Goal: Task Accomplishment & Management: Use online tool/utility

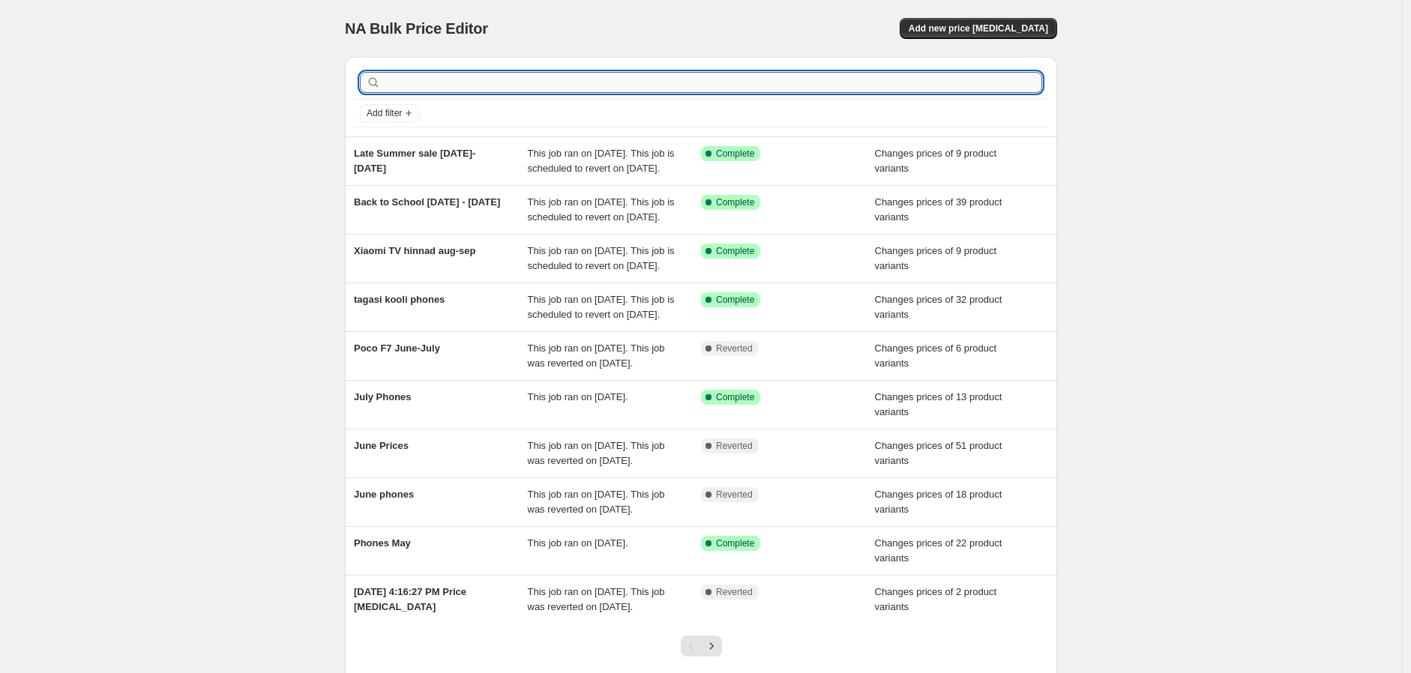
click at [446, 85] on input "text" at bounding box center [713, 82] width 658 height 21
click at [1012, 30] on span "Add new price [MEDICAL_DATA]" at bounding box center [977, 28] width 139 height 12
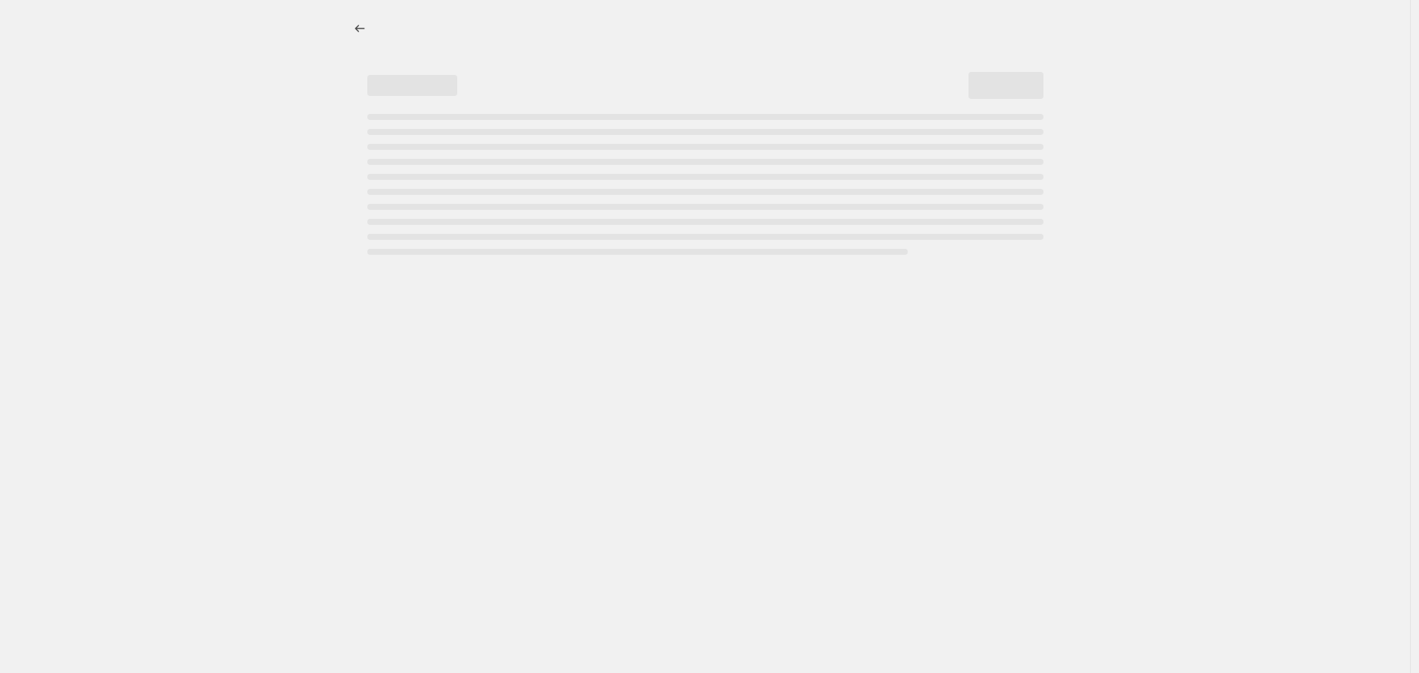
select select "percentage"
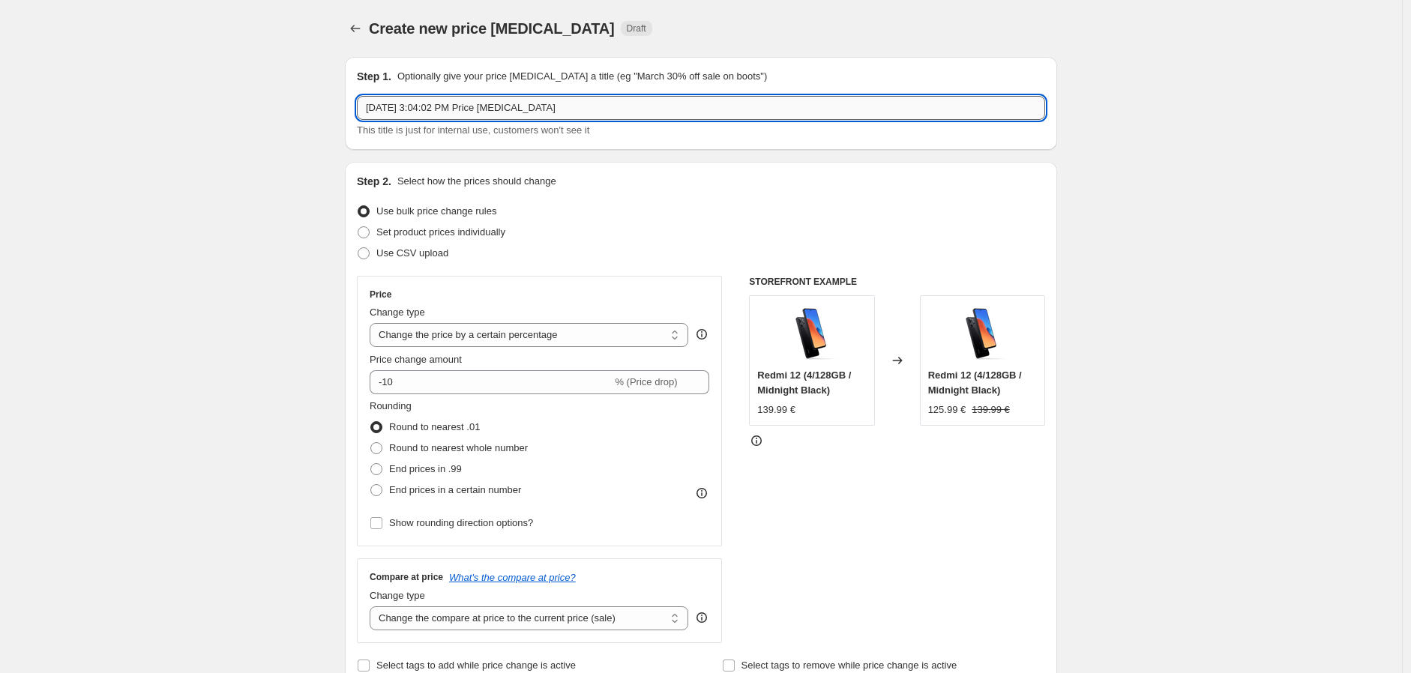
click at [451, 115] on input "[DATE] 3:04:02 PM Price [MEDICAL_DATA]" at bounding box center [701, 108] width 688 height 24
type input "Poco C85 Promo"
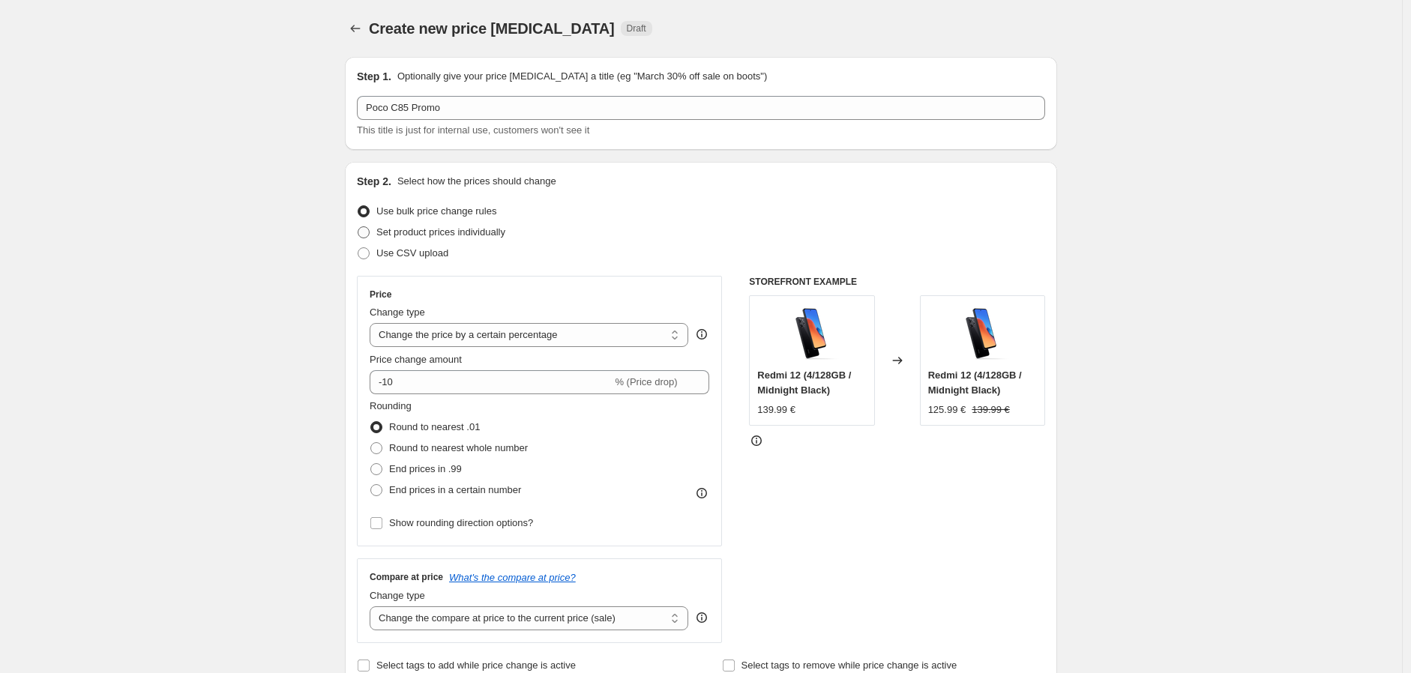
click at [447, 232] on span "Set product prices individually" at bounding box center [440, 231] width 129 height 11
click at [358, 227] on input "Set product prices individually" at bounding box center [358, 226] width 1 height 1
radio input "true"
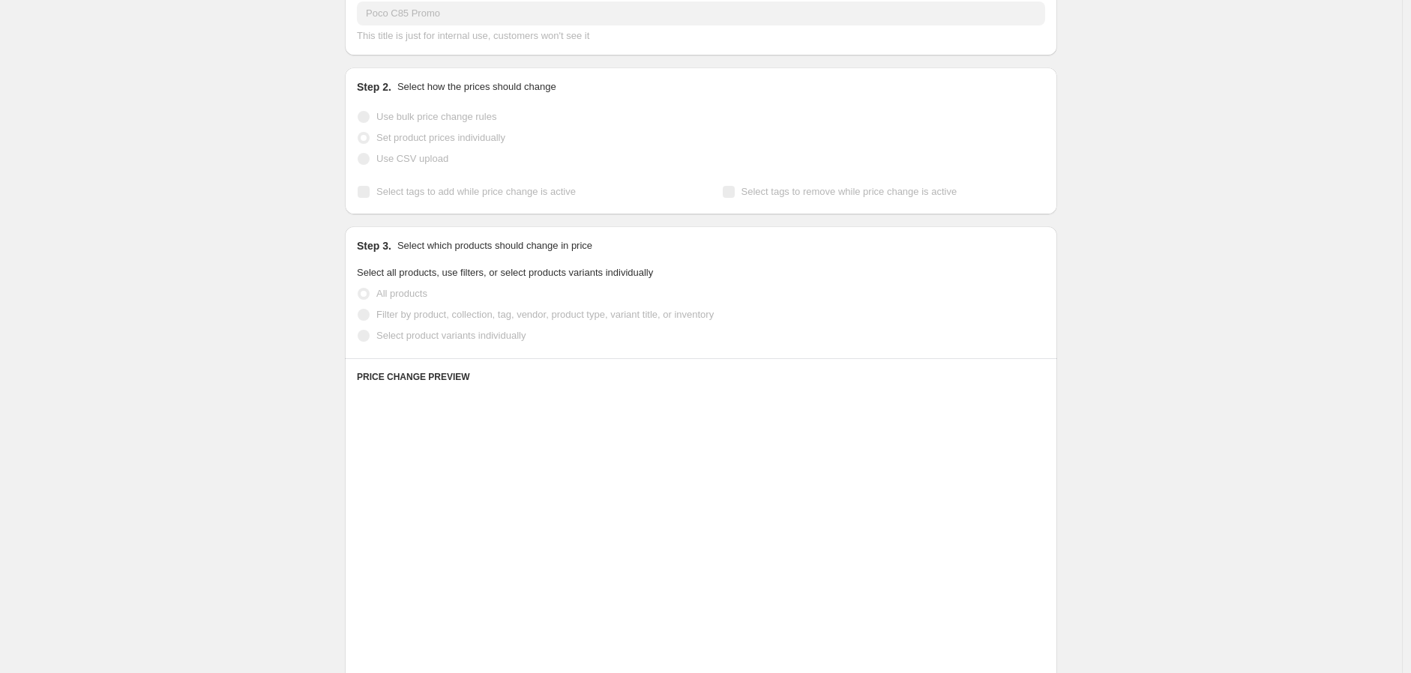
scroll to position [333, 0]
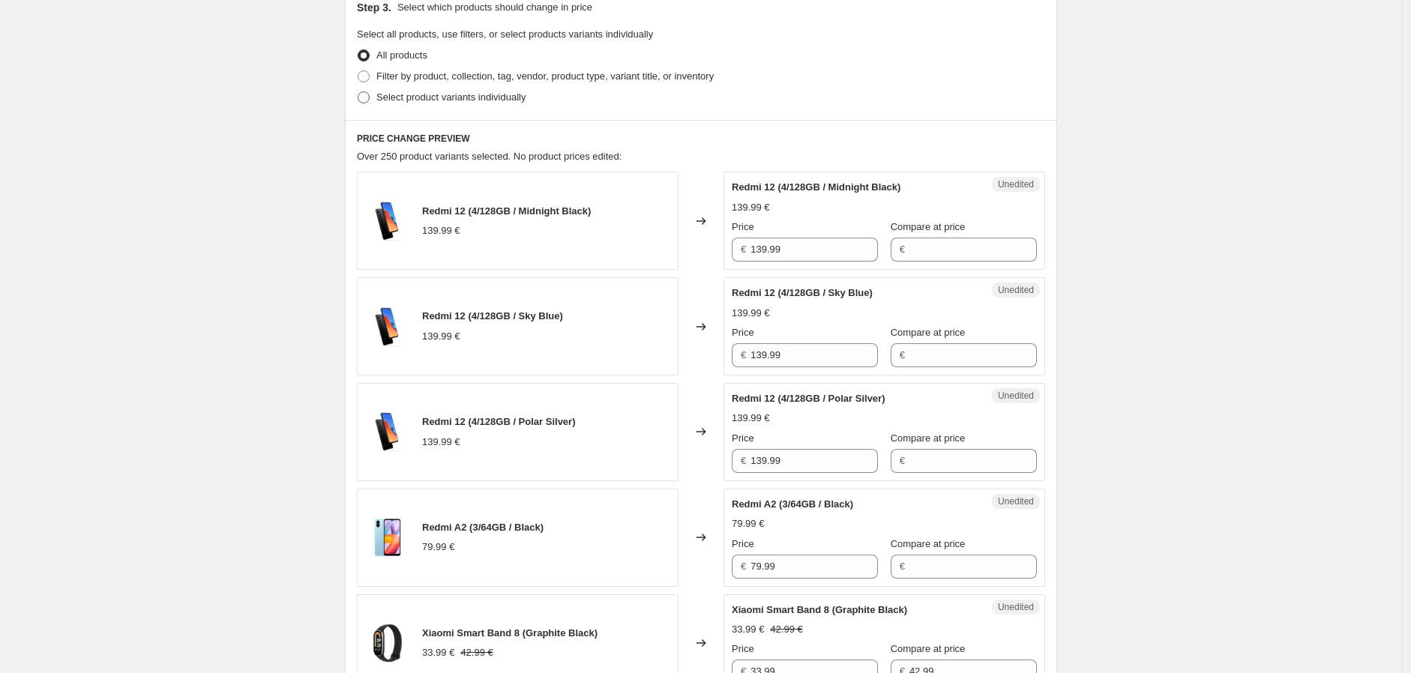
click at [430, 99] on span "Select product variants individually" at bounding box center [450, 96] width 149 height 11
click at [358, 92] on input "Select product variants individually" at bounding box center [358, 91] width 1 height 1
radio input "true"
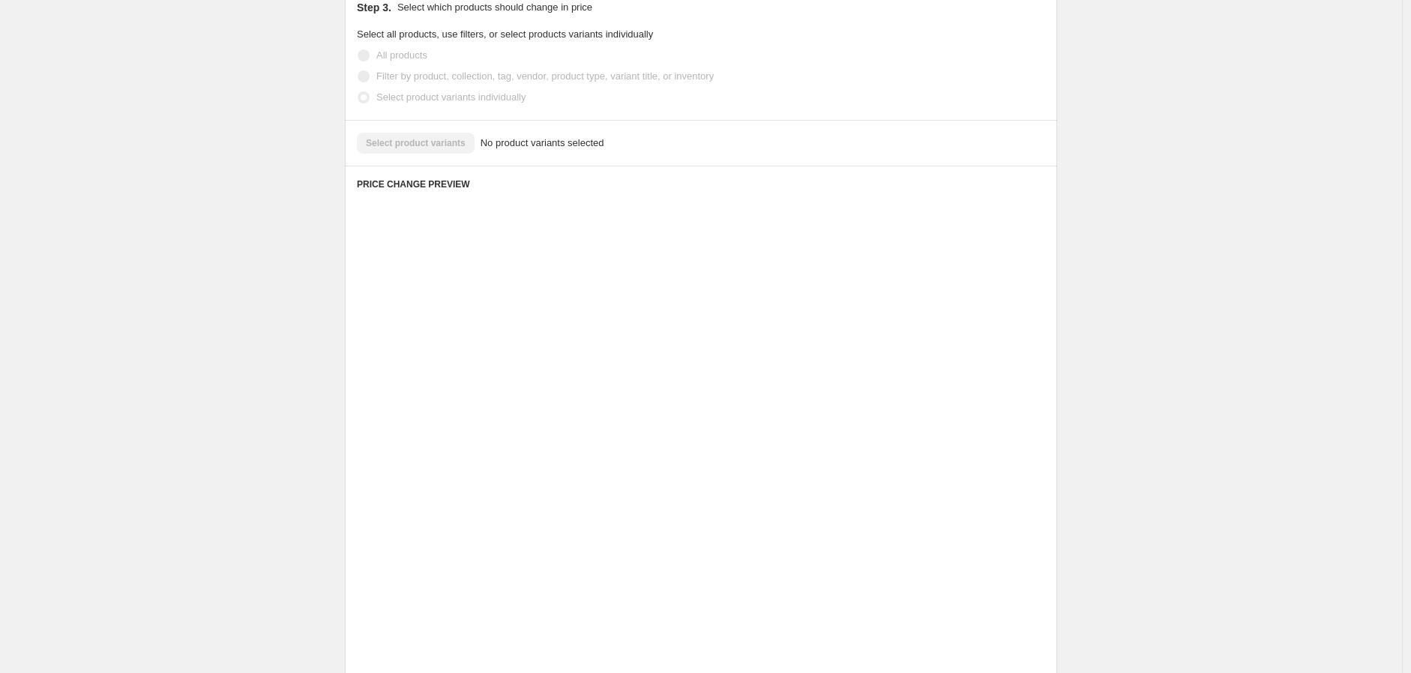
scroll to position [113, 0]
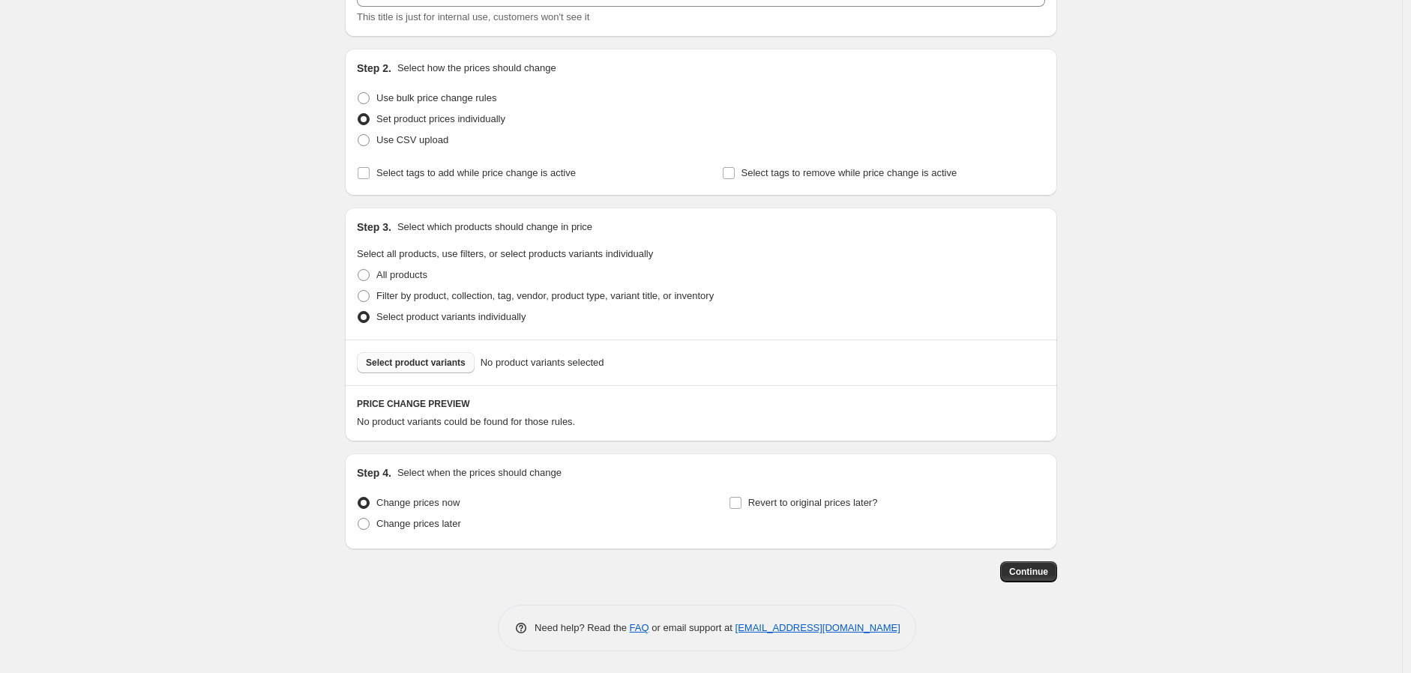
click at [425, 368] on span "Select product variants" at bounding box center [416, 363] width 100 height 12
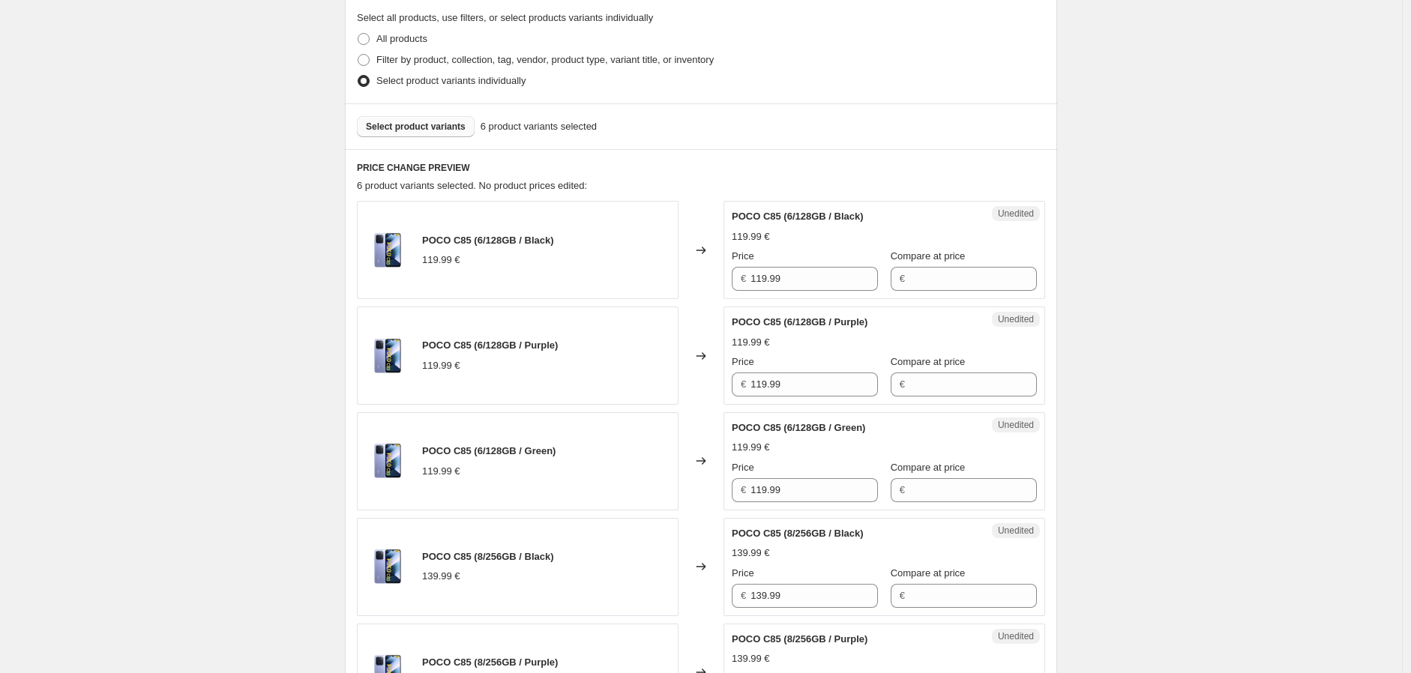
scroll to position [446, 0]
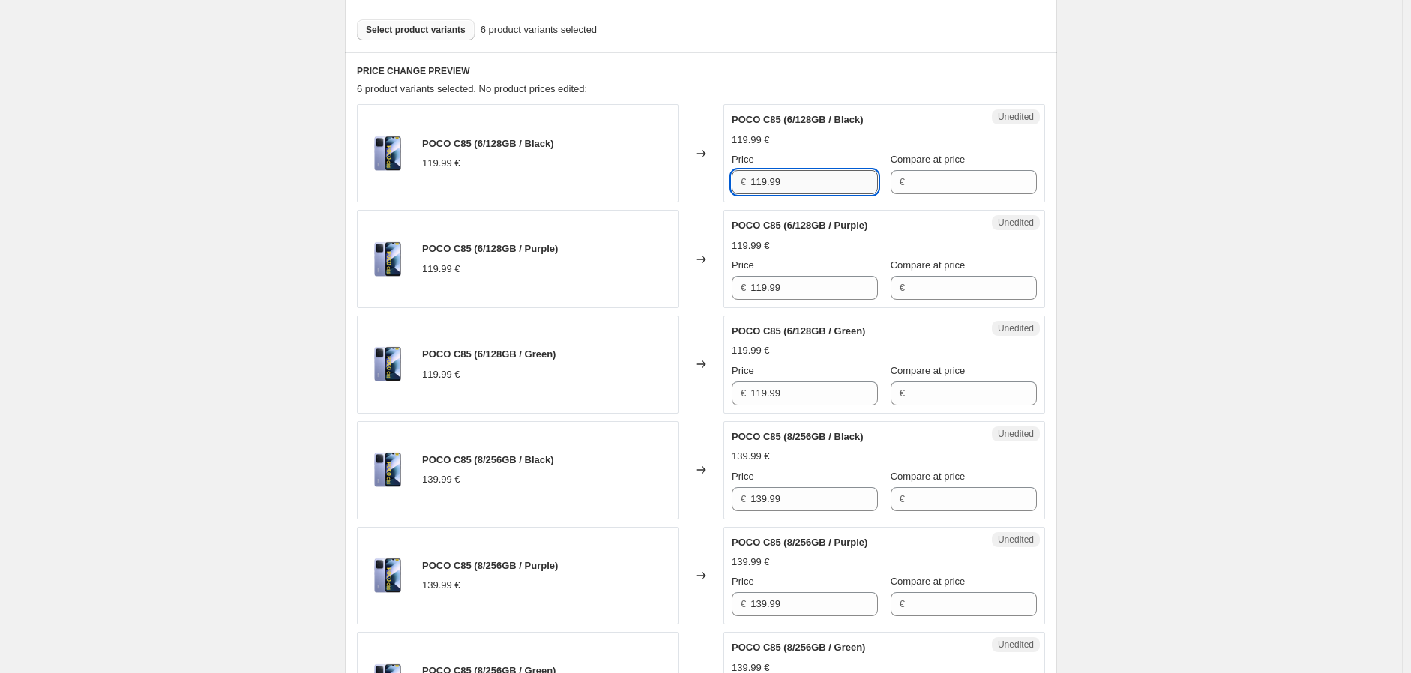
click at [825, 178] on input "119.99" at bounding box center [813, 182] width 127 height 24
drag, startPoint x: 923, startPoint y: 181, endPoint x: 933, endPoint y: 210, distance: 31.1
click at [923, 181] on input "Compare at price" at bounding box center [972, 182] width 127 height 24
paste input "119.99"
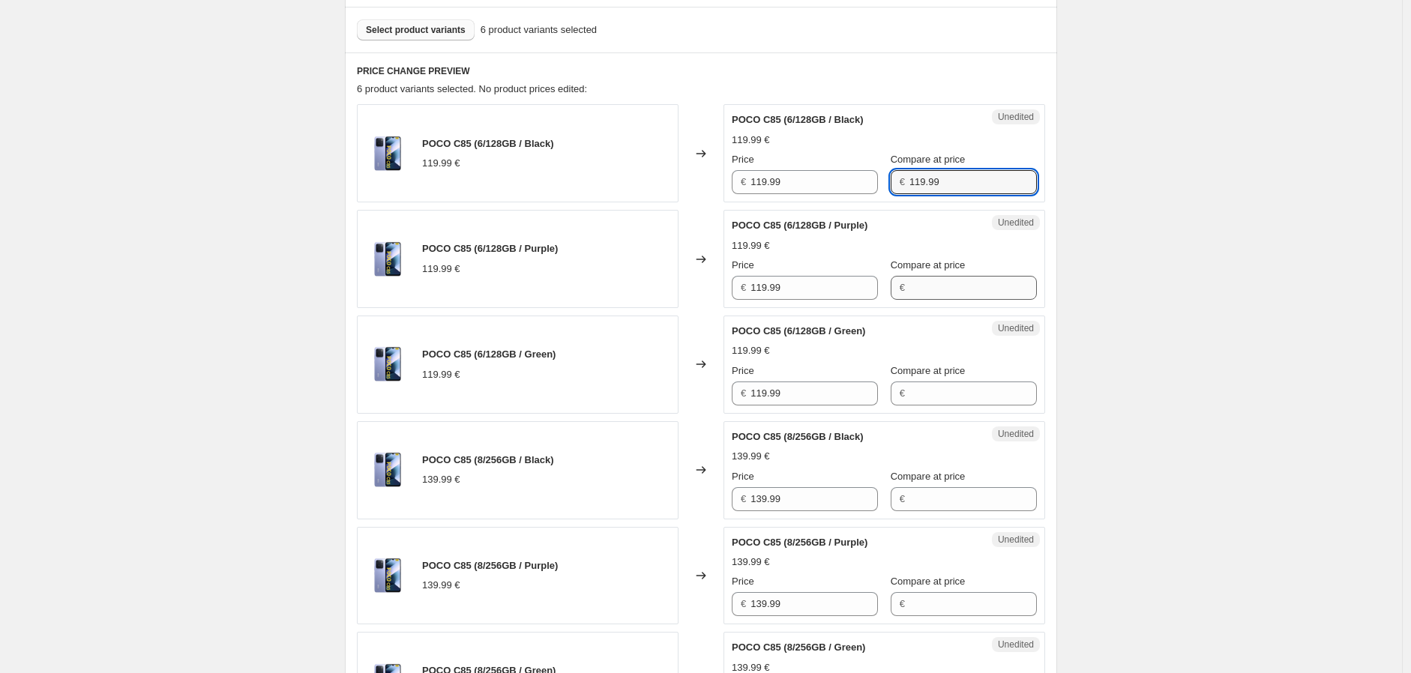
type input "119.99"
click at [913, 285] on input "Compare at price" at bounding box center [972, 288] width 127 height 24
paste input "119.99"
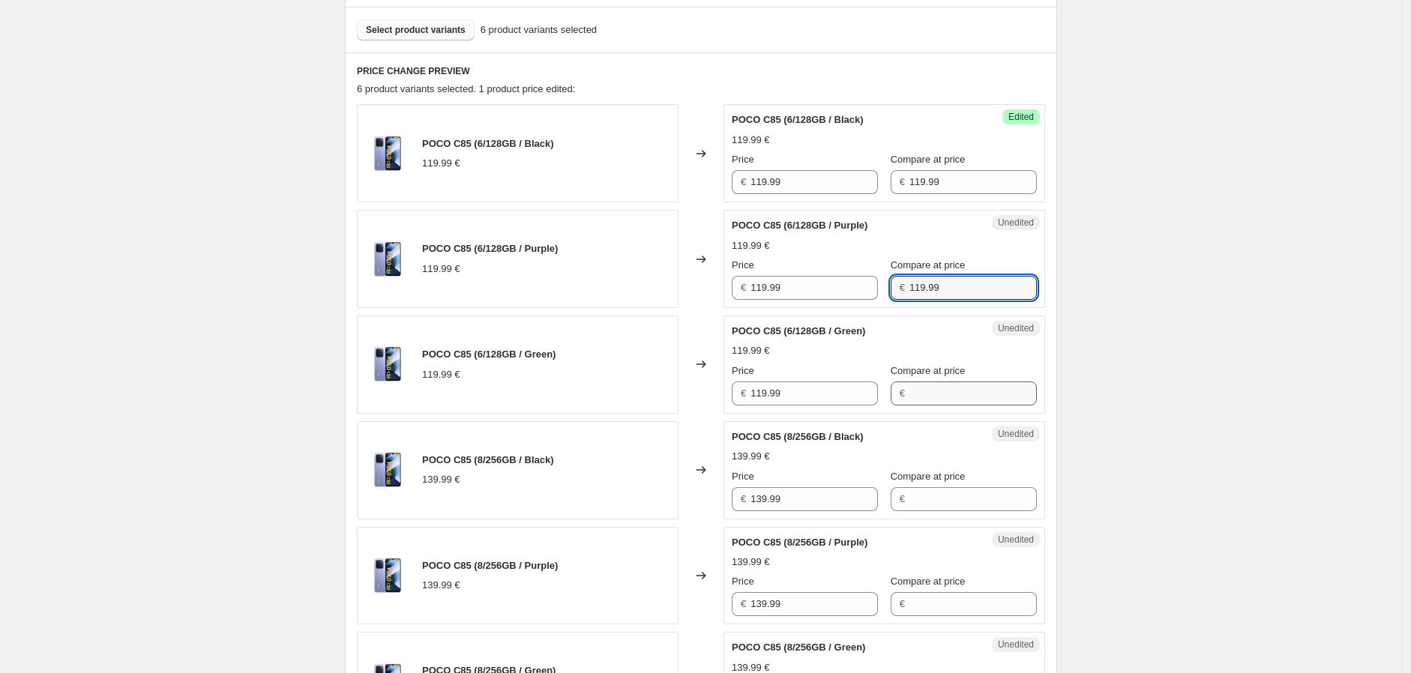
type input "119.99"
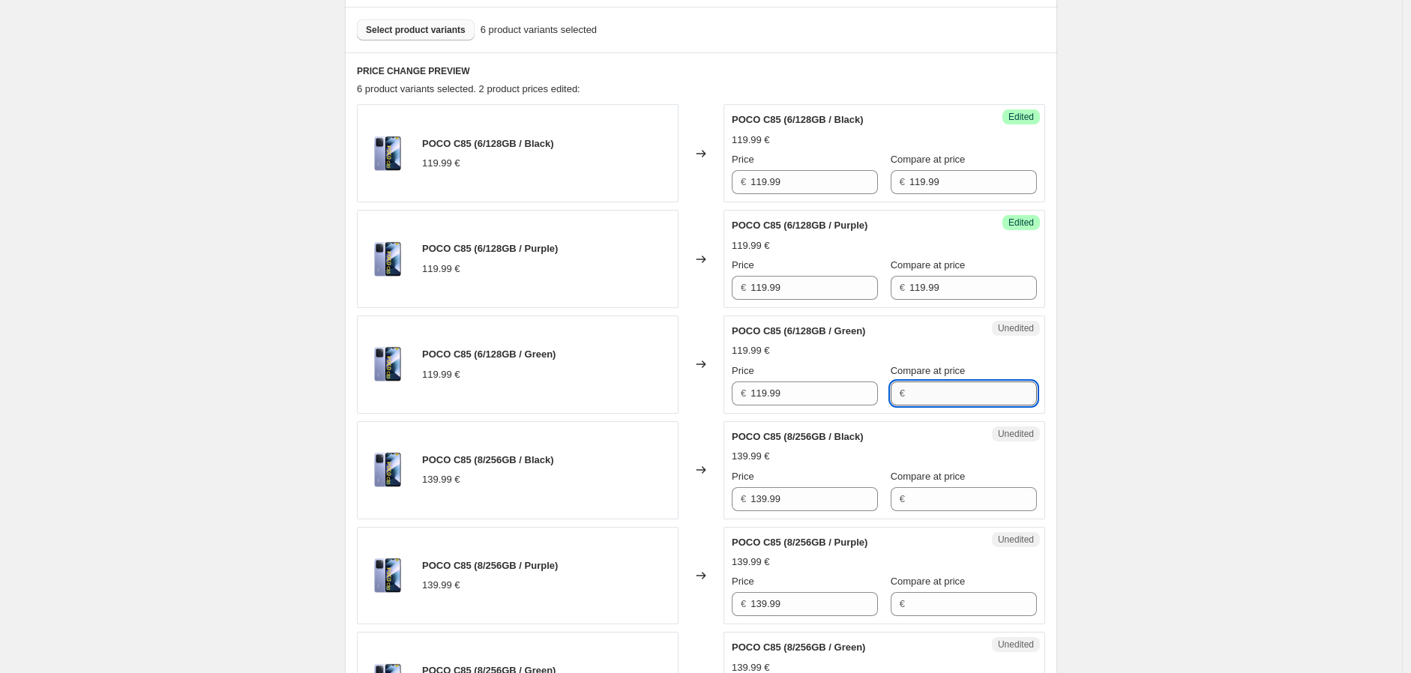
click at [917, 403] on input "Compare at price" at bounding box center [972, 394] width 127 height 24
paste input "119.99"
type input "119.99"
click at [804, 195] on div "Success Edited POCO C85 (6/128GB / Black) 119.99 € Price € 119.99 Compare at pr…" at bounding box center [884, 153] width 322 height 98
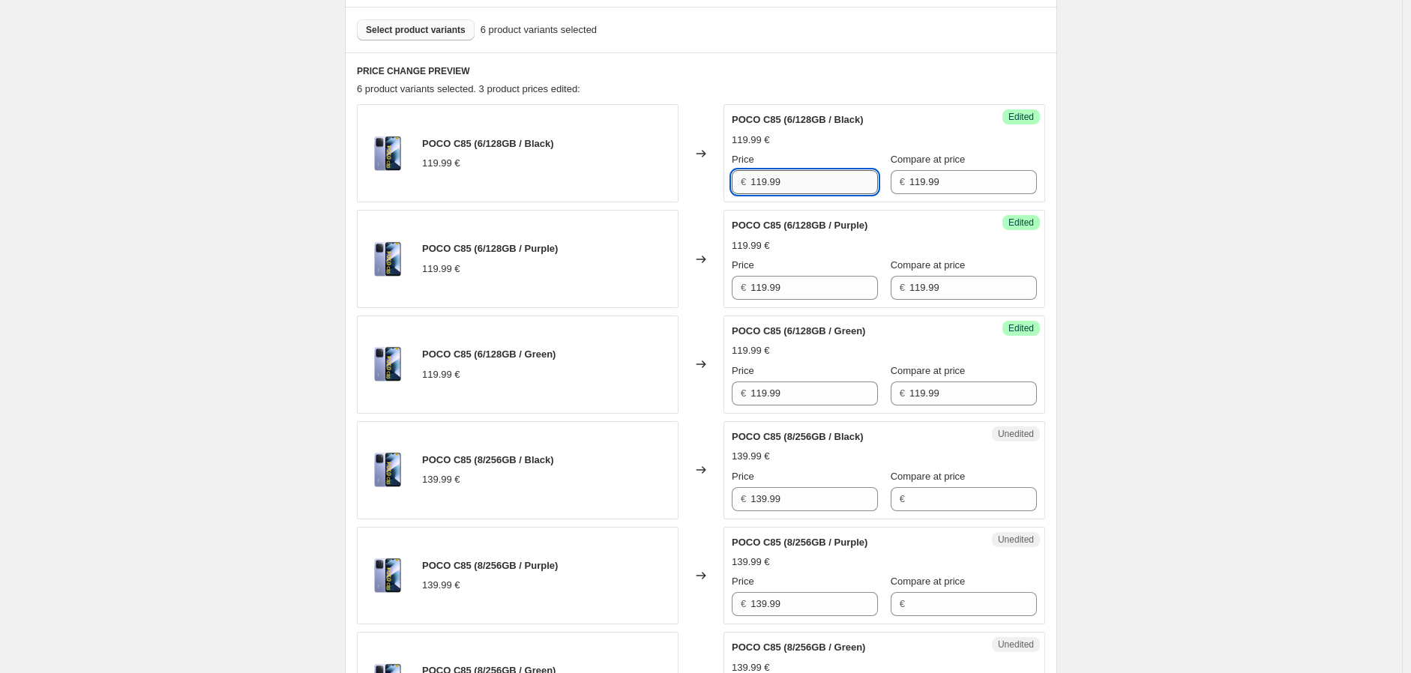
click at [766, 178] on input "119.99" at bounding box center [813, 182] width 127 height 24
click at [780, 190] on input "109.99" at bounding box center [813, 182] width 127 height 24
type input "109.99"
click at [777, 295] on input "119.99" at bounding box center [813, 288] width 127 height 24
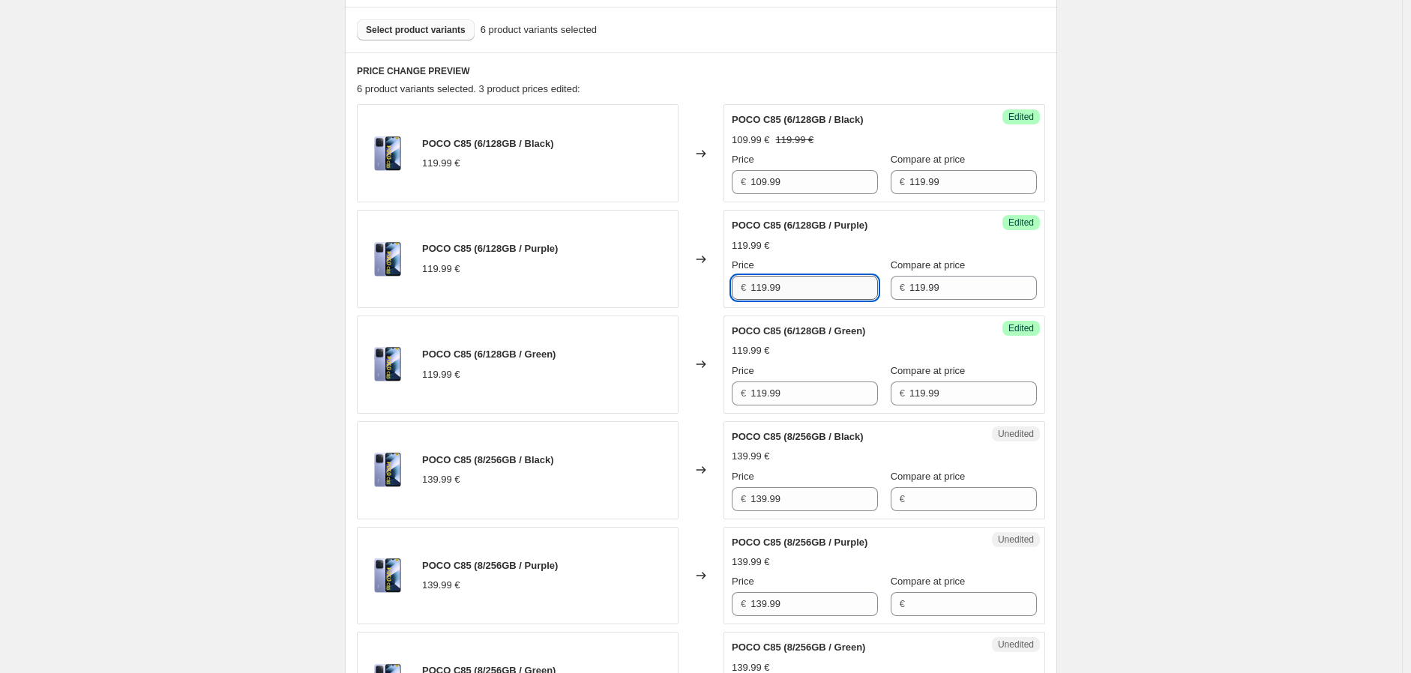
click at [777, 295] on input "119.99" at bounding box center [813, 288] width 127 height 24
paste input "0"
type input "109.99"
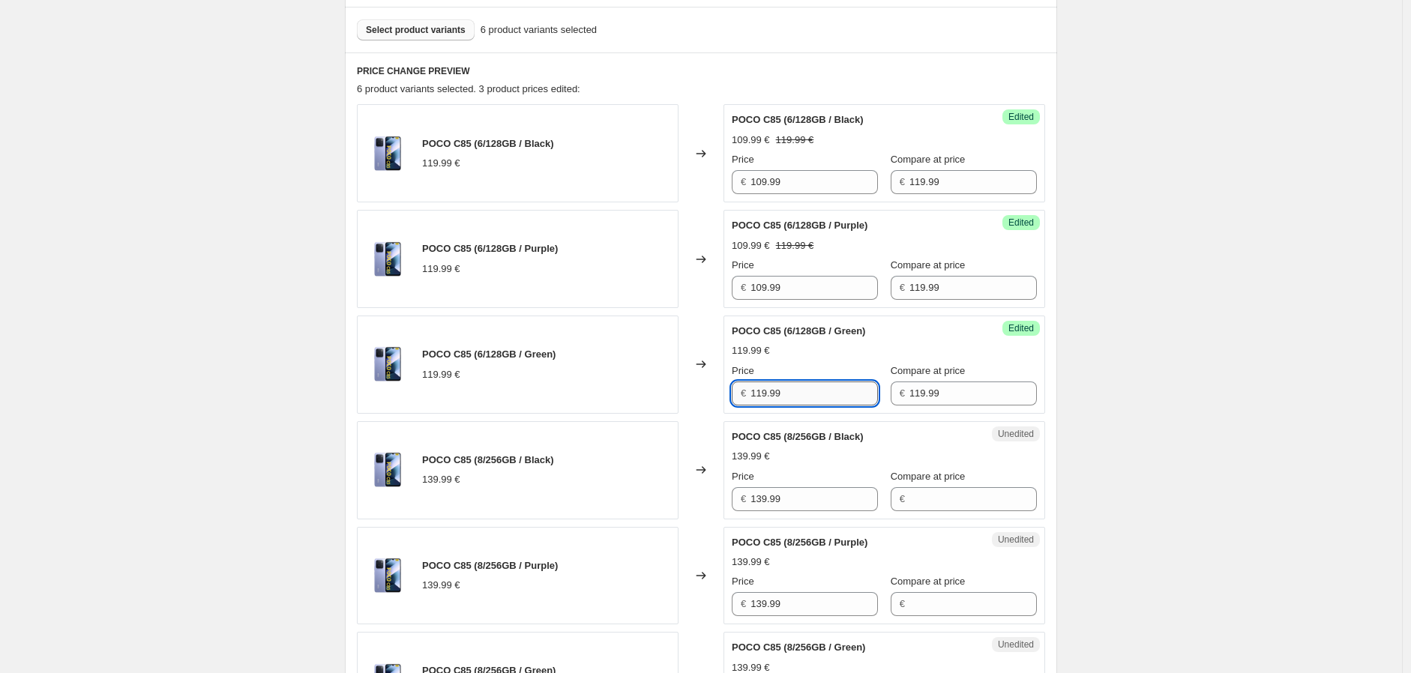
click at [792, 386] on input "119.99" at bounding box center [813, 394] width 127 height 24
paste input "0"
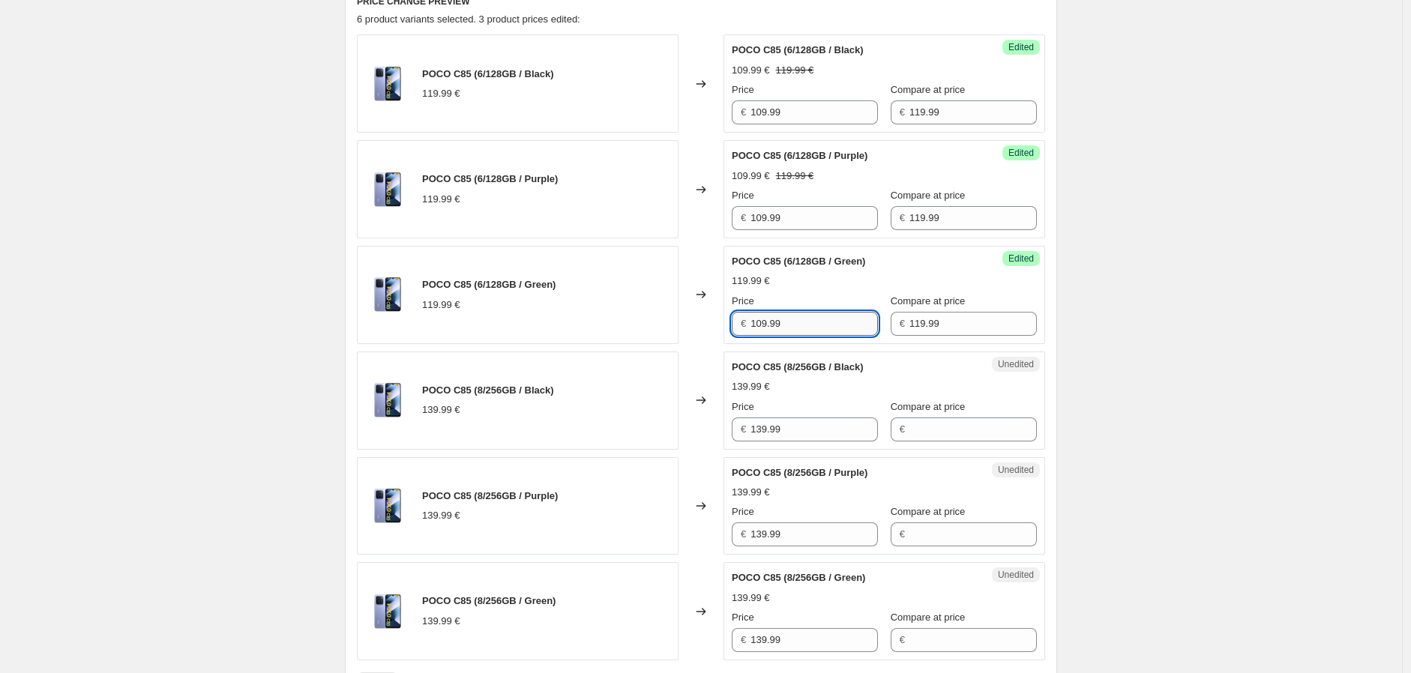
scroll to position [612, 0]
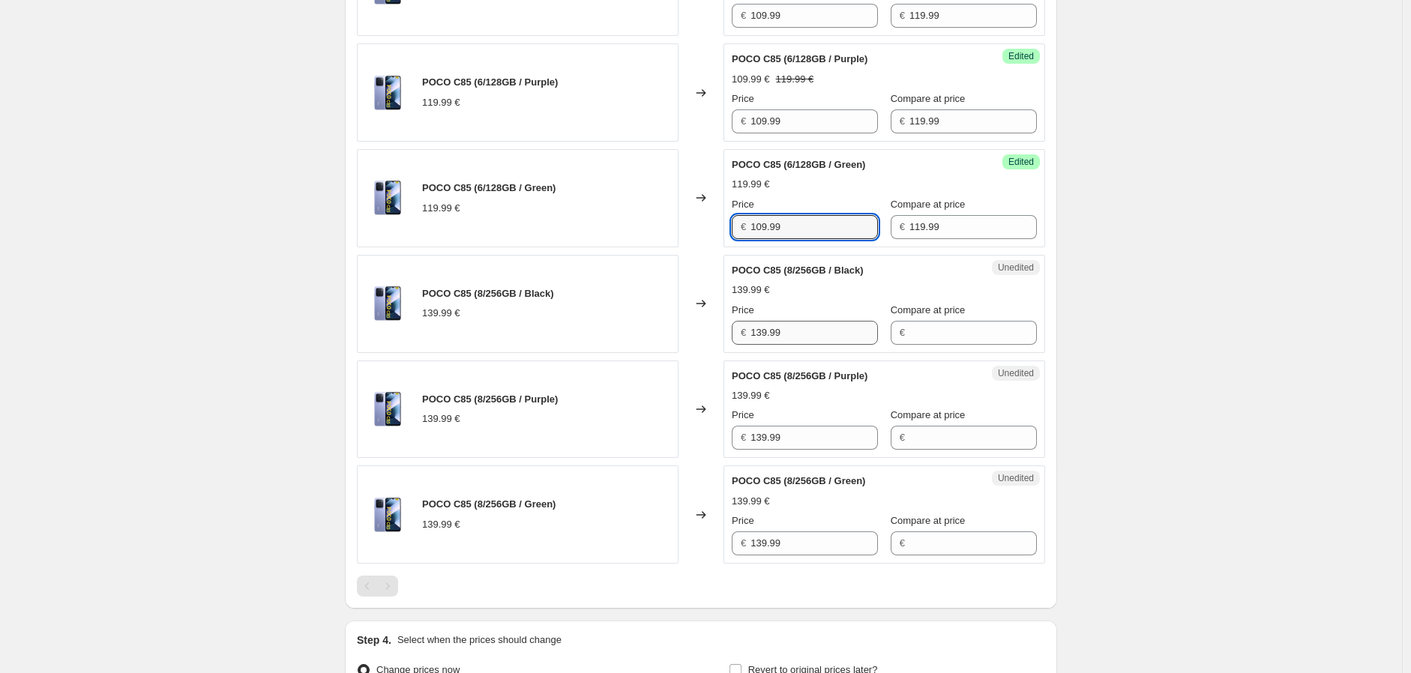
type input "109.99"
click at [777, 327] on input "139.99" at bounding box center [813, 333] width 127 height 24
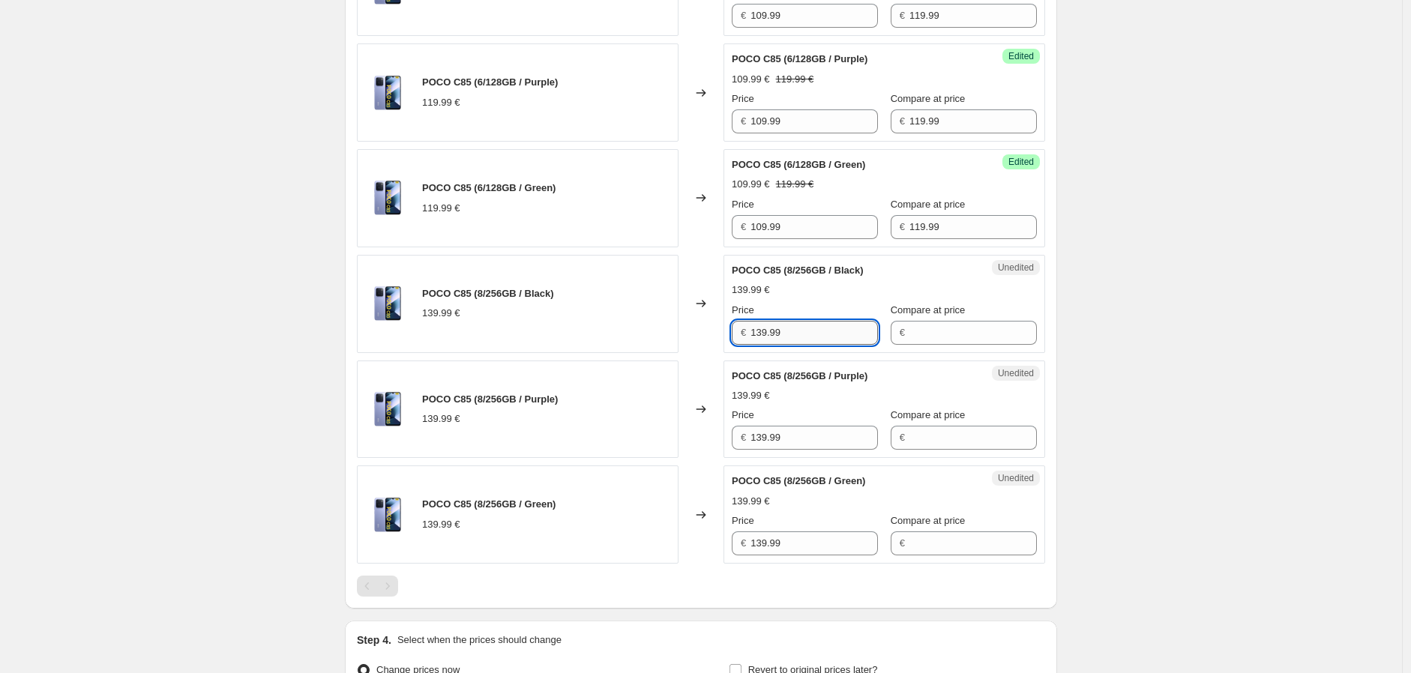
click at [784, 340] on input "139.99" at bounding box center [813, 333] width 127 height 24
click at [943, 337] on input "Compare at price" at bounding box center [972, 333] width 127 height 24
paste input "139.99"
type input "139.99"
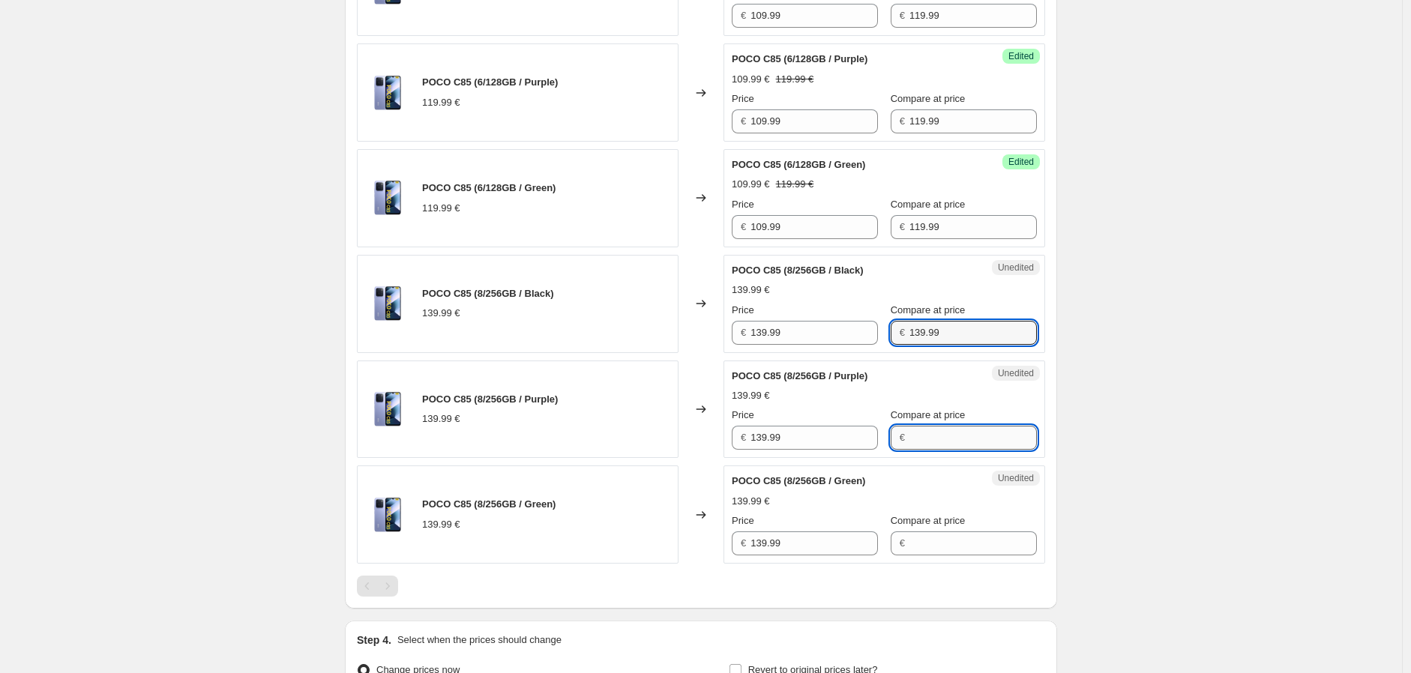
click at [924, 434] on input "Compare at price" at bounding box center [972, 438] width 127 height 24
paste input "139.99"
type input "139.99"
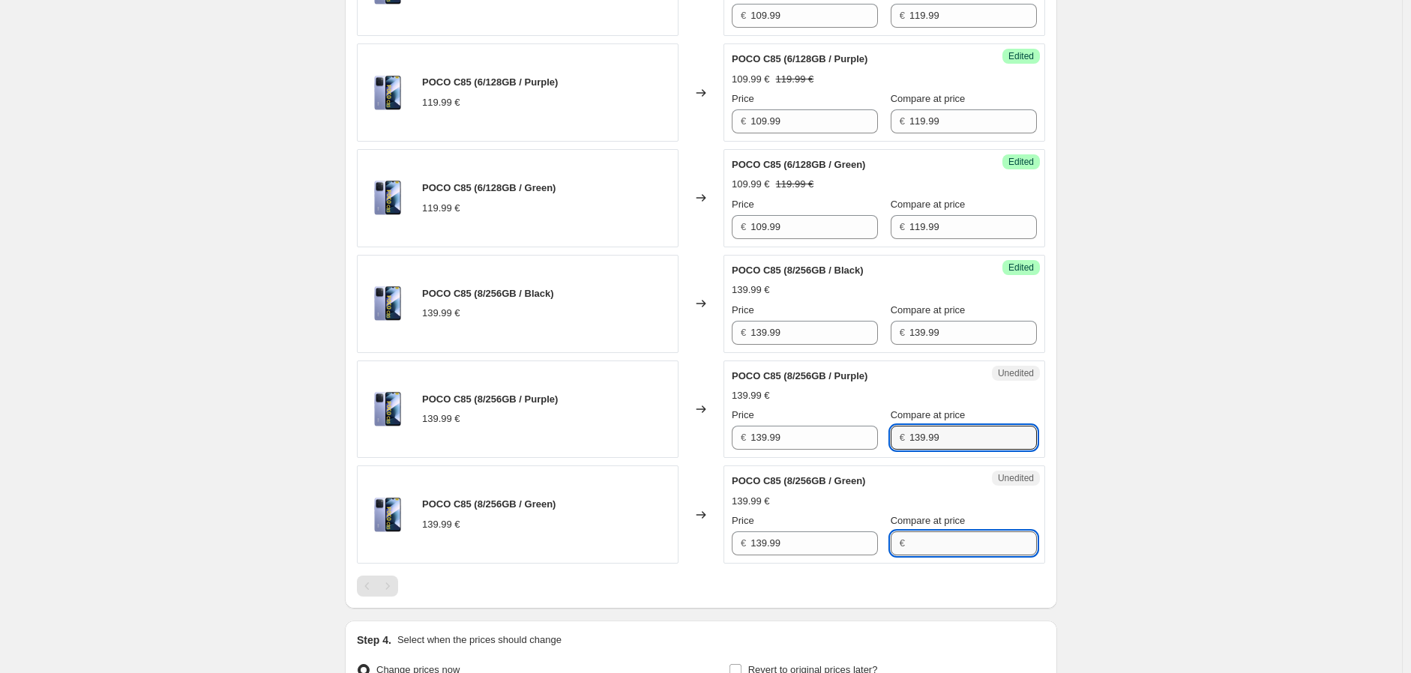
click at [928, 547] on input "Compare at price" at bounding box center [972, 543] width 127 height 24
paste input "139.99"
type input "139.99"
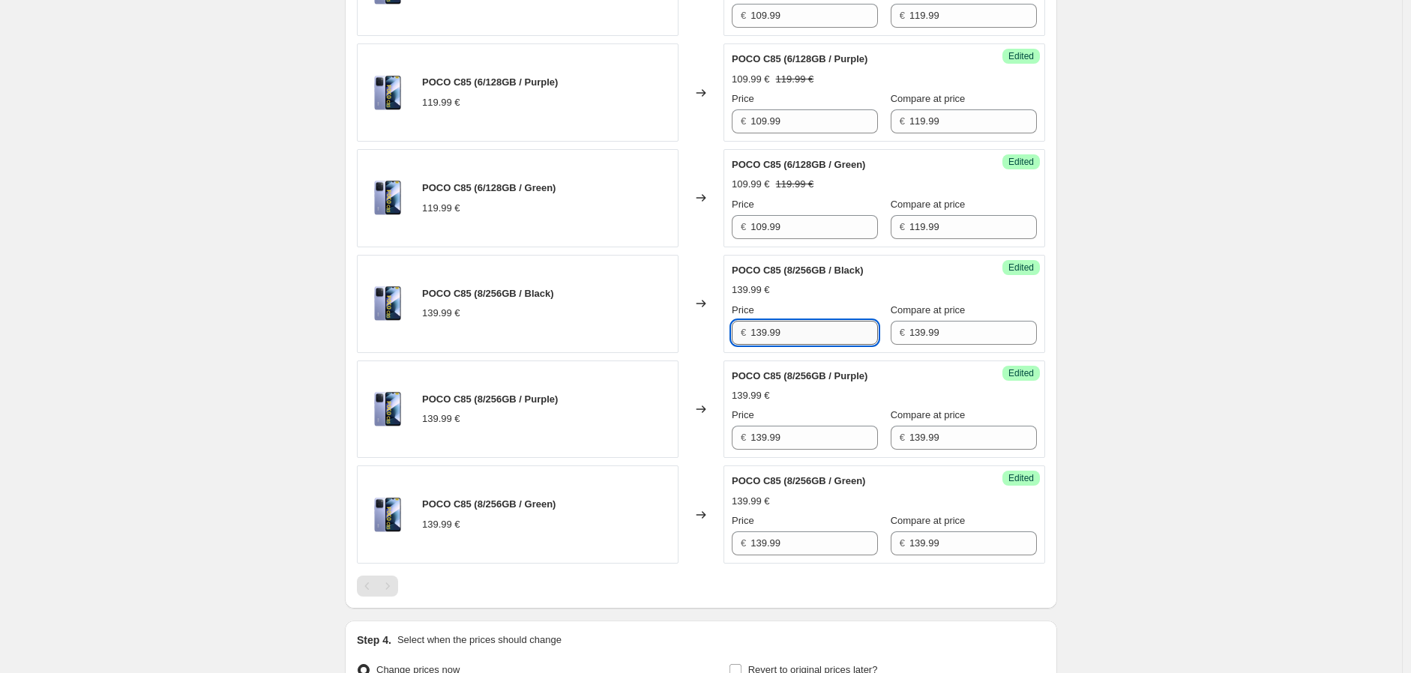
click at [762, 329] on input "139.99" at bounding box center [813, 333] width 127 height 24
type input "129.99"
click at [776, 349] on div "Success Edited POCO C85 (8/256GB / Black) 139.99 € Price € 129.99 Compare at pr…" at bounding box center [884, 304] width 322 height 98
click at [783, 334] on input "129.99" at bounding box center [813, 333] width 127 height 24
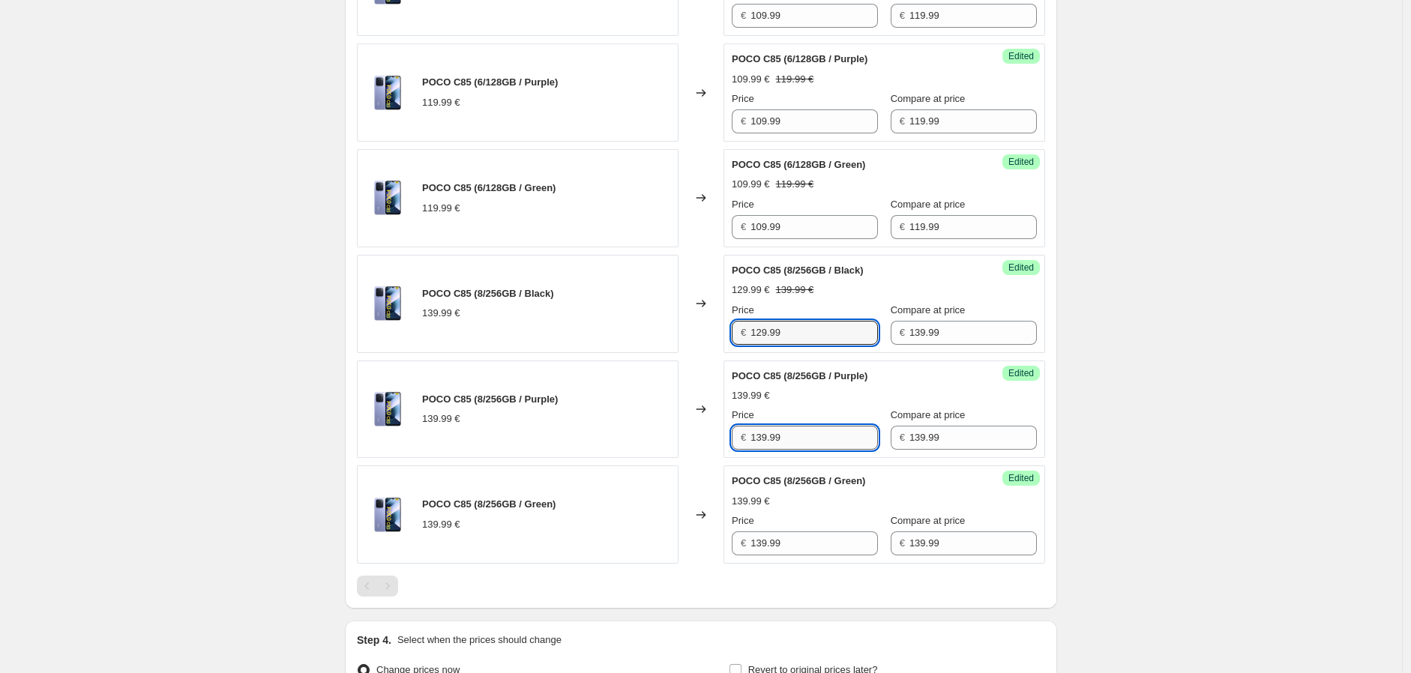
click at [800, 431] on input "139.99" at bounding box center [813, 438] width 127 height 24
paste input "2"
type input "129.99"
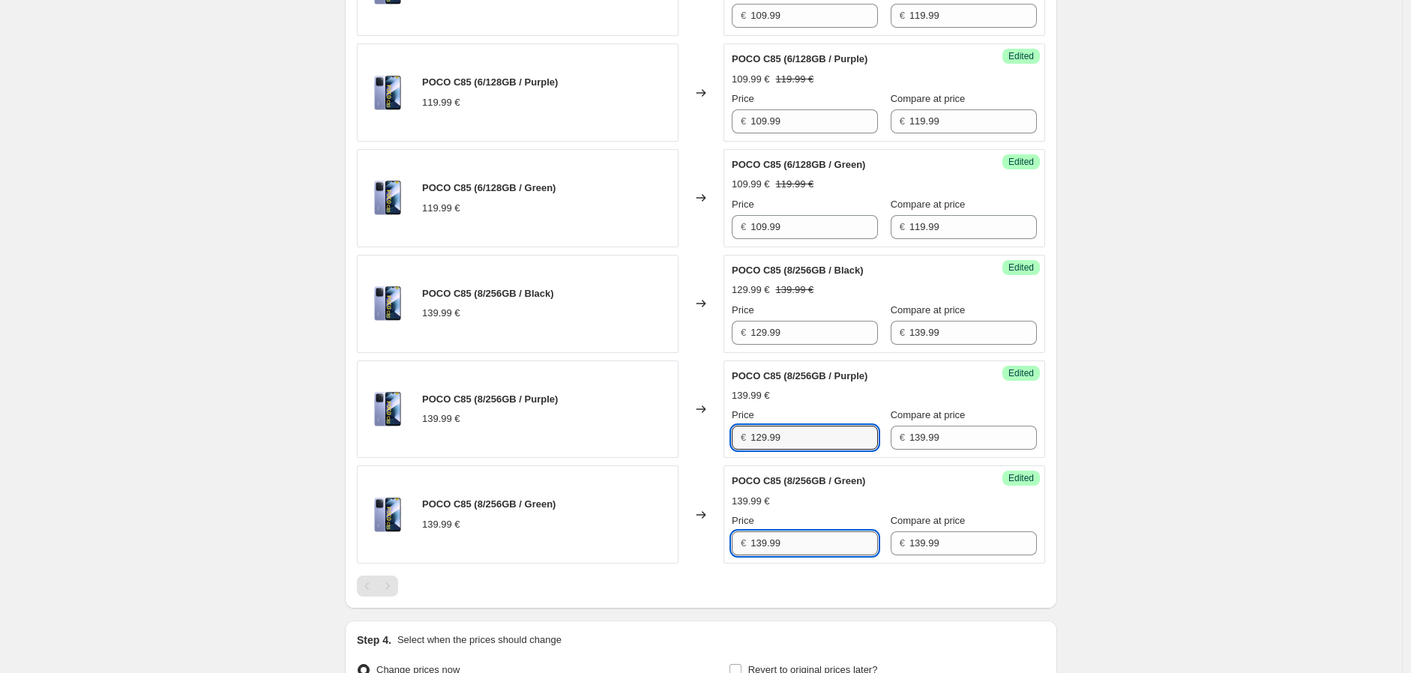
click at [797, 541] on input "139.99" at bounding box center [813, 543] width 127 height 24
paste input "2"
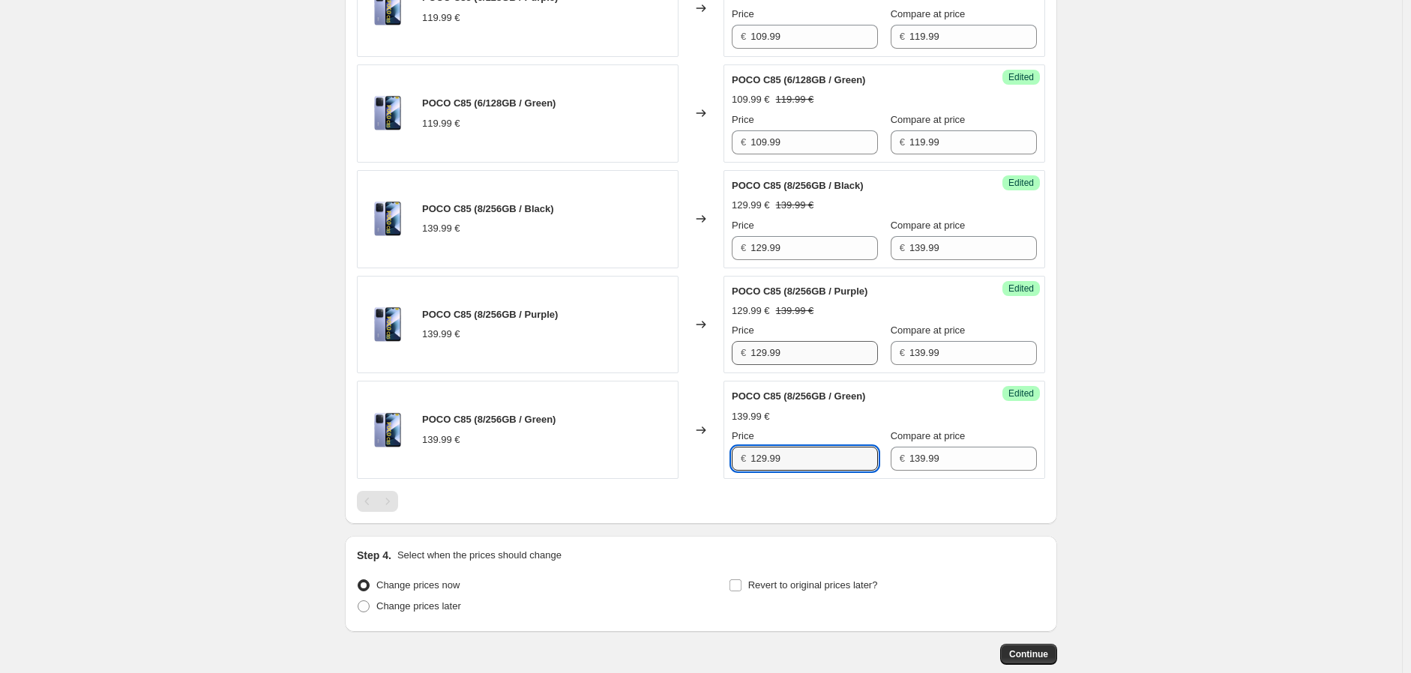
scroll to position [780, 0]
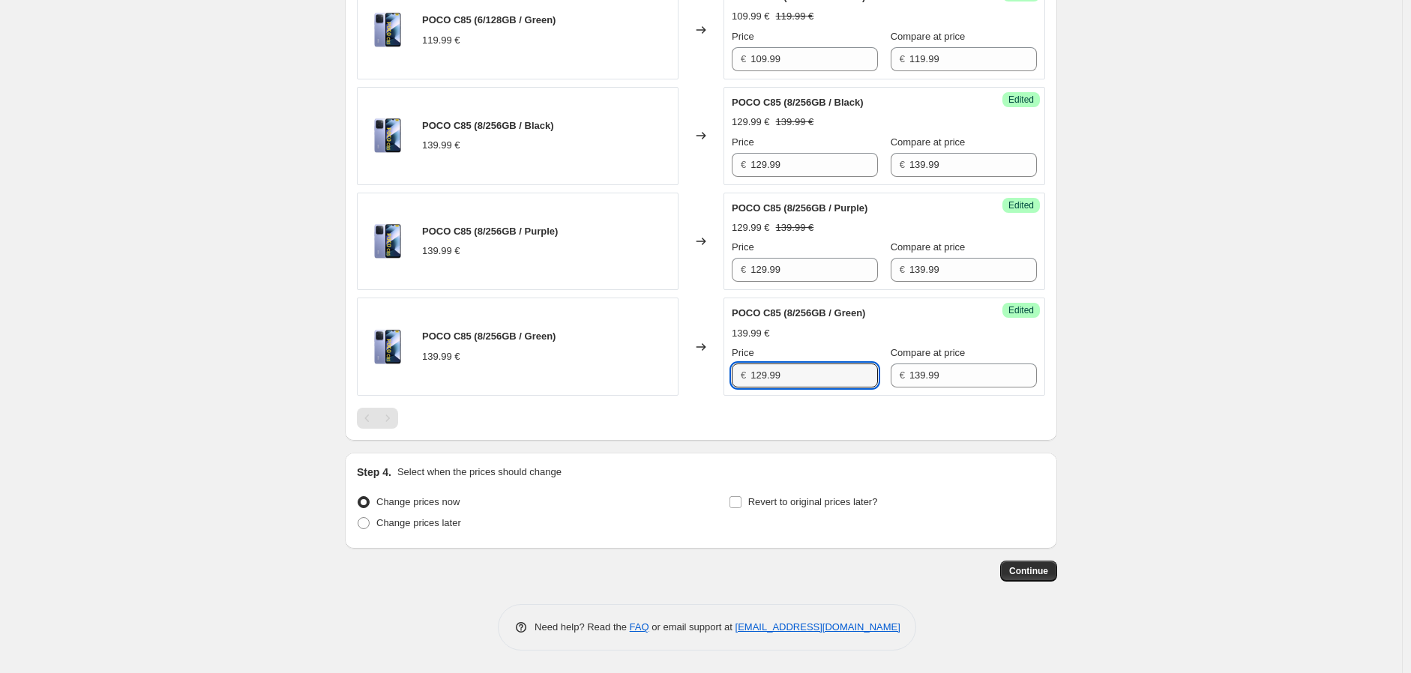
type input "129.99"
click at [728, 501] on div "Change prices now Change prices later Revert to original prices later?" at bounding box center [701, 514] width 688 height 45
click at [736, 502] on input "Revert to original prices later?" at bounding box center [735, 502] width 12 height 12
checkbox input "true"
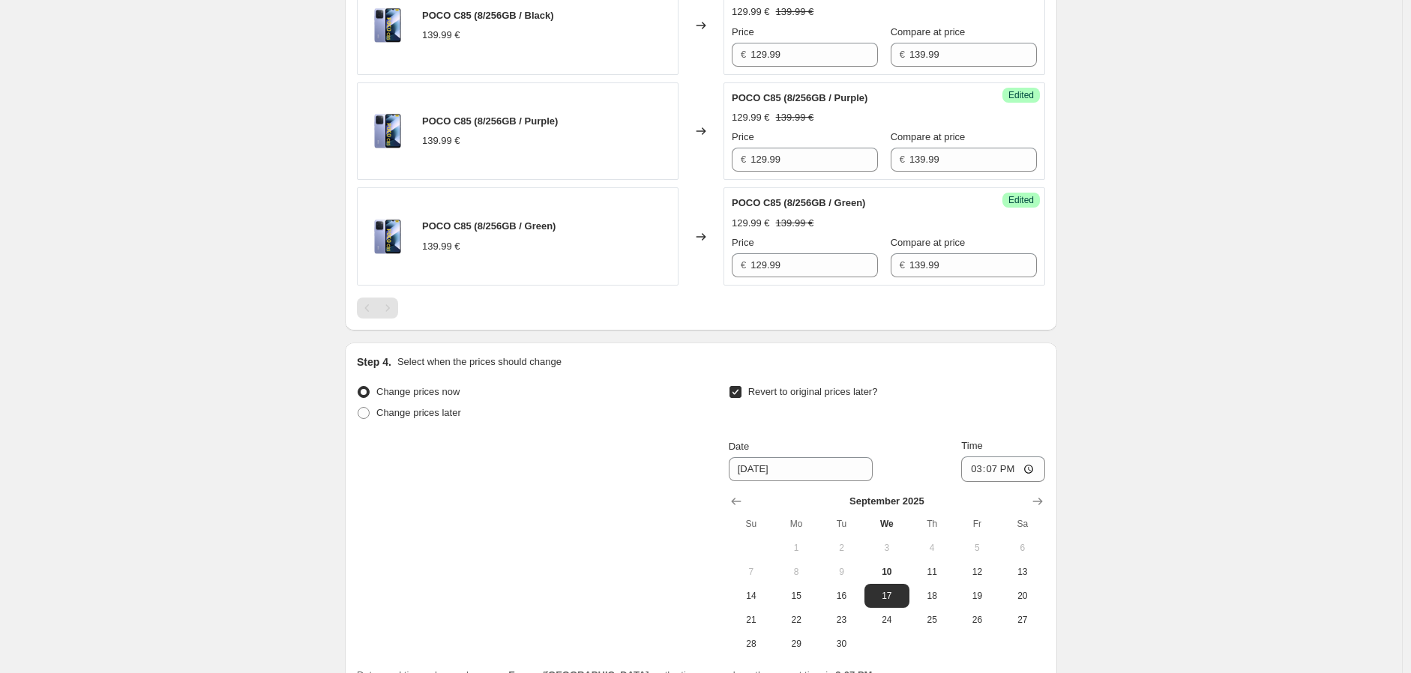
scroll to position [1030, 0]
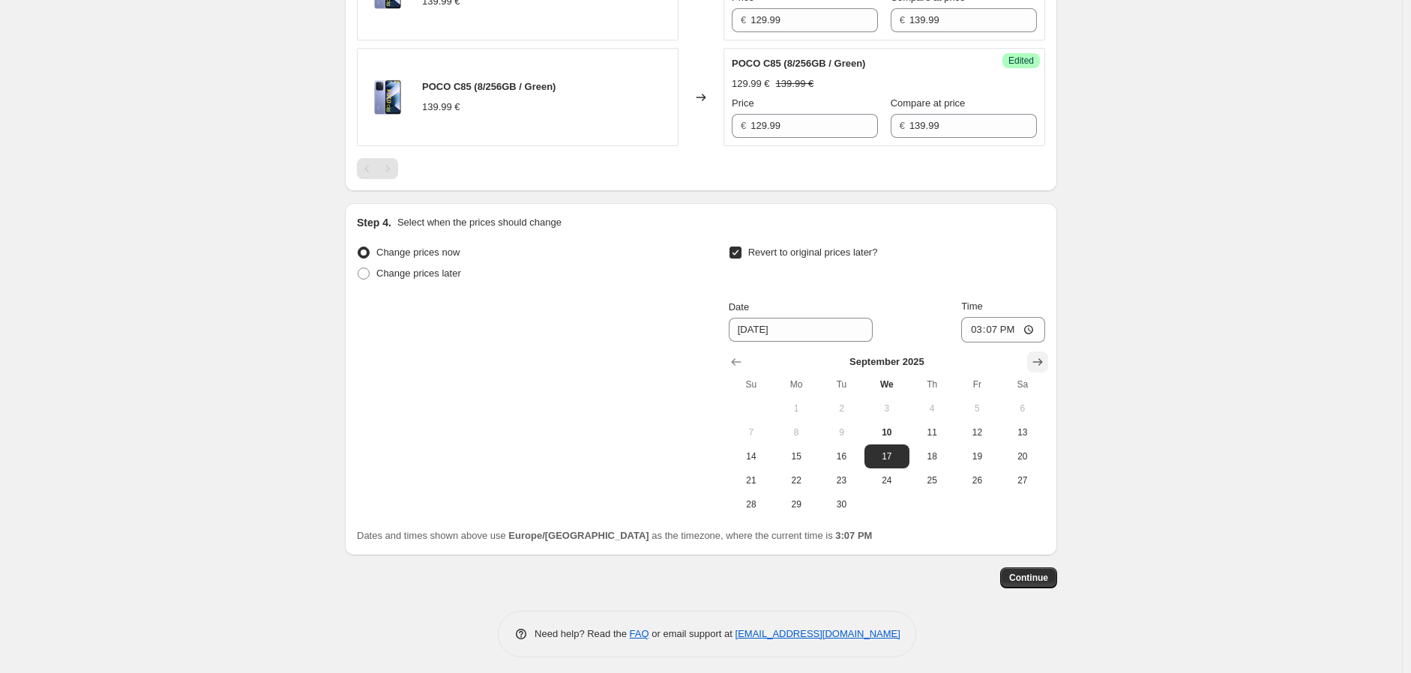
click at [1037, 363] on icon "Show next month, October 2025" at bounding box center [1037, 362] width 15 height 15
click at [898, 406] on span "1" at bounding box center [886, 409] width 33 height 12
type input "[DATE]"
click at [1004, 327] on input "15:07" at bounding box center [1003, 329] width 84 height 25
type input "00:01"
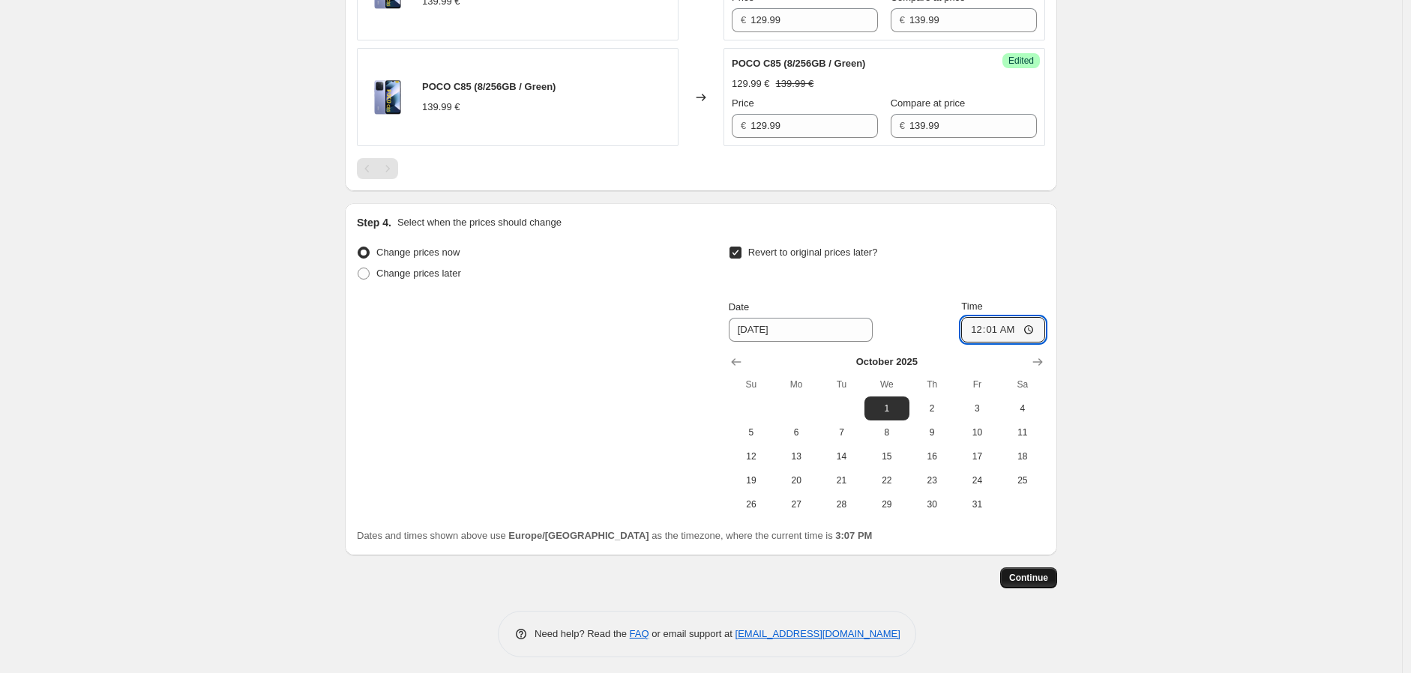
click at [1046, 573] on span "Continue" at bounding box center [1028, 578] width 39 height 12
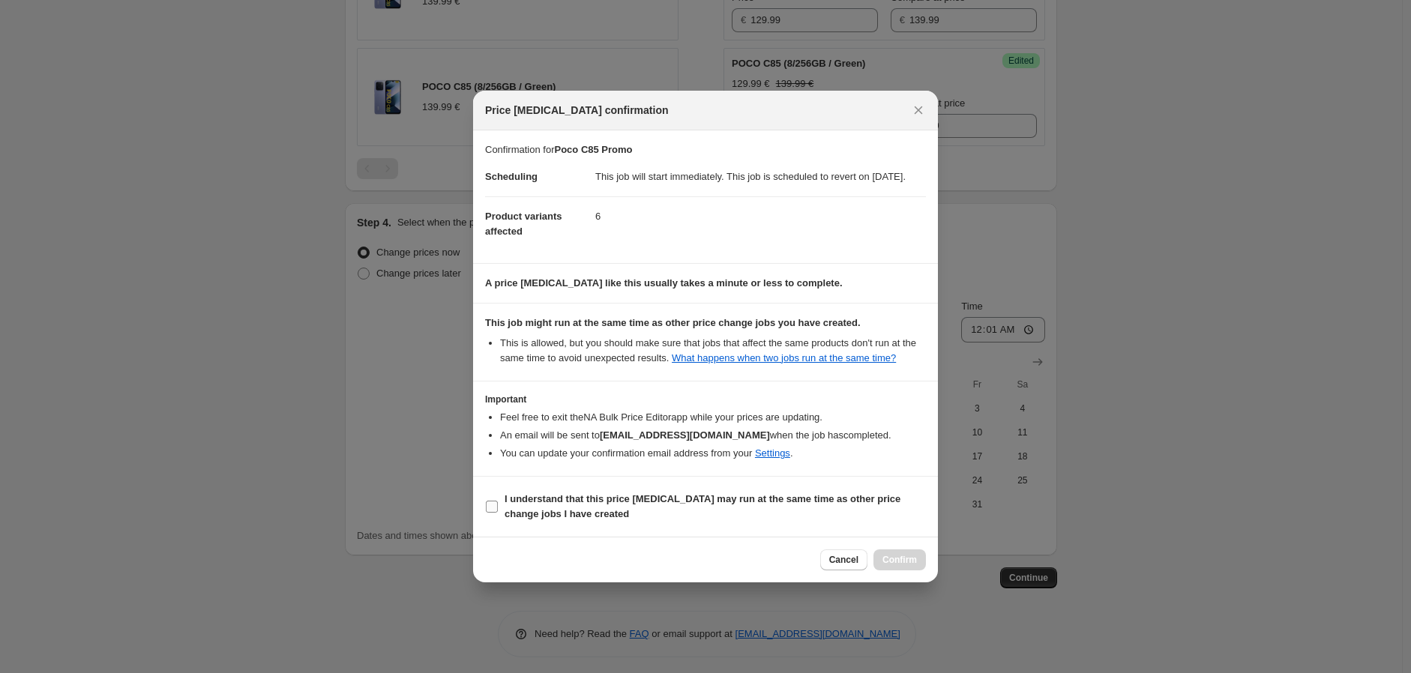
click at [553, 519] on b "I understand that this price [MEDICAL_DATA] may run at the same time as other p…" at bounding box center [702, 506] width 396 height 26
click at [498, 513] on input "I understand that this price [MEDICAL_DATA] may run at the same time as other p…" at bounding box center [492, 507] width 12 height 12
checkbox input "true"
click at [897, 566] on span "Confirm" at bounding box center [899, 560] width 34 height 12
